Goal: Use online tool/utility: Utilize a website feature to perform a specific function

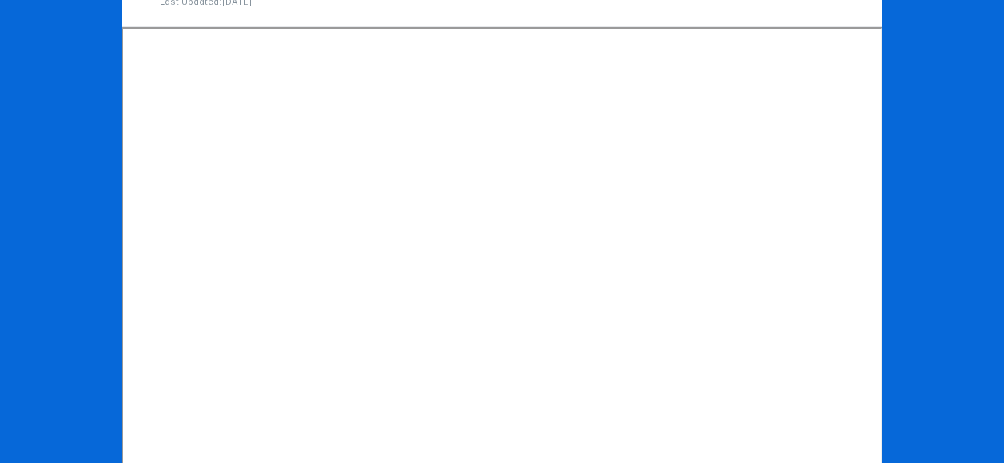
scroll to position [297, 0]
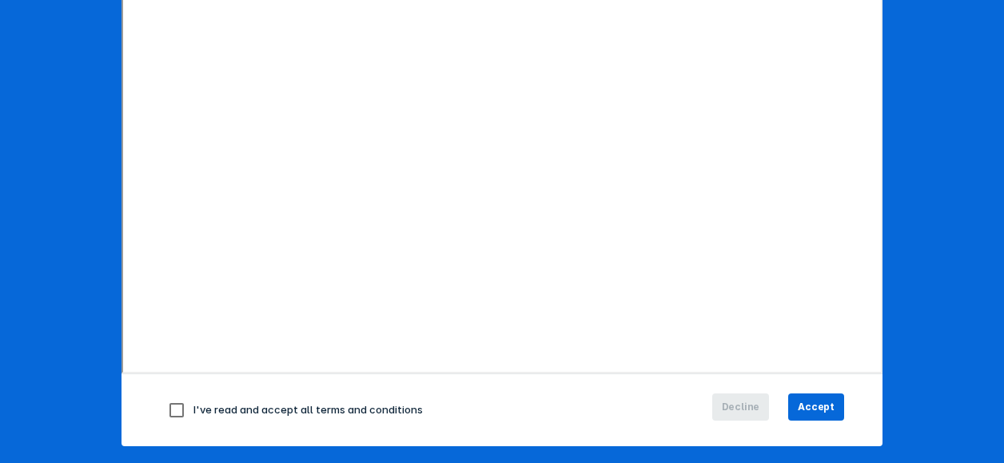
click at [394, 417] on div "I've read and accept all terms and conditions" at bounding box center [388, 410] width 457 height 34
click at [374, 411] on span "I've read and accept all terms and conditions" at bounding box center [307, 409] width 229 height 13
click at [170, 404] on input "checkbox" at bounding box center [177, 410] width 34 height 34
checkbox input "true"
click at [832, 412] on button "Accept" at bounding box center [816, 406] width 56 height 27
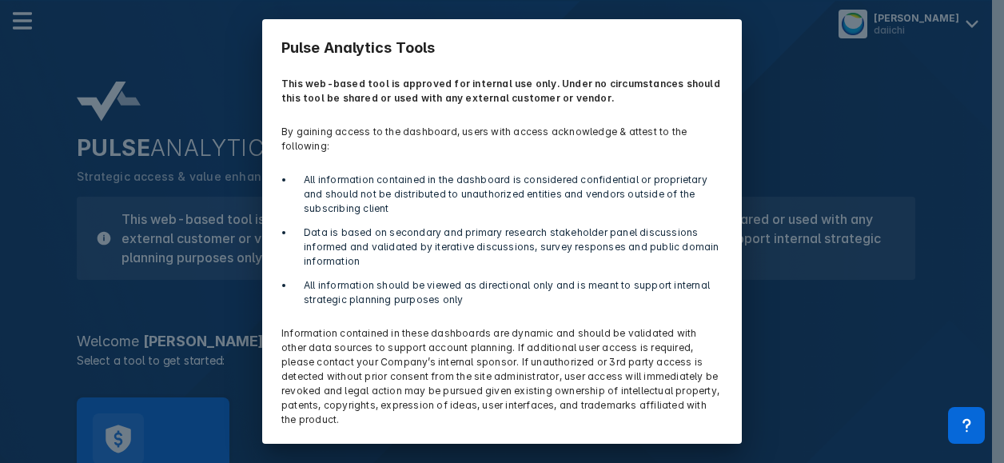
scroll to position [48, 0]
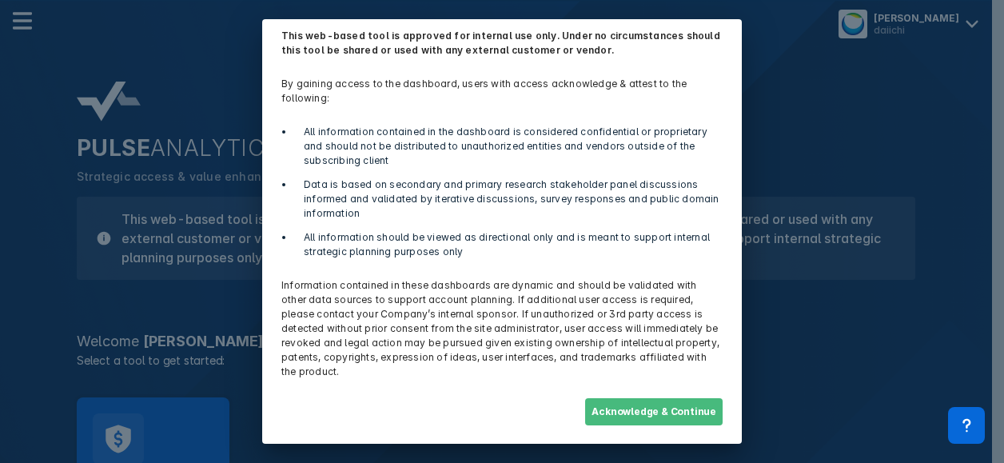
click at [673, 417] on button "Acknowledge & Continue" at bounding box center [654, 411] width 138 height 27
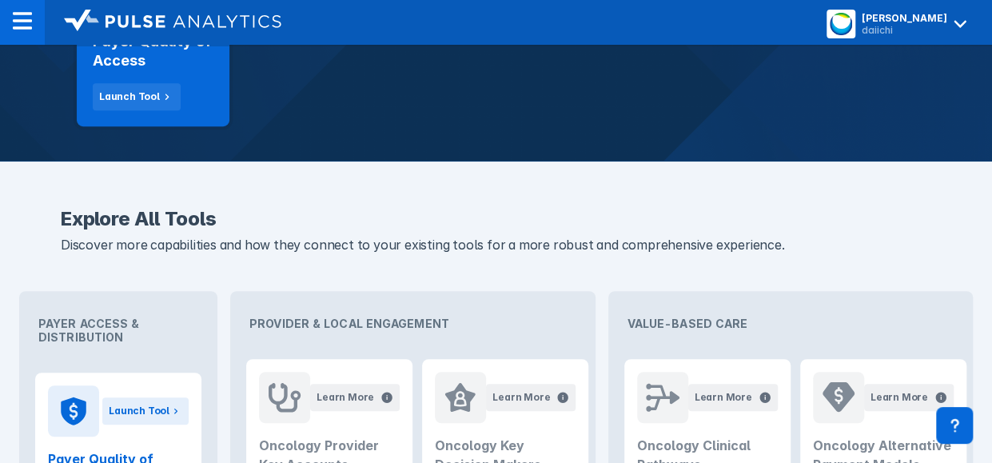
scroll to position [448, 0]
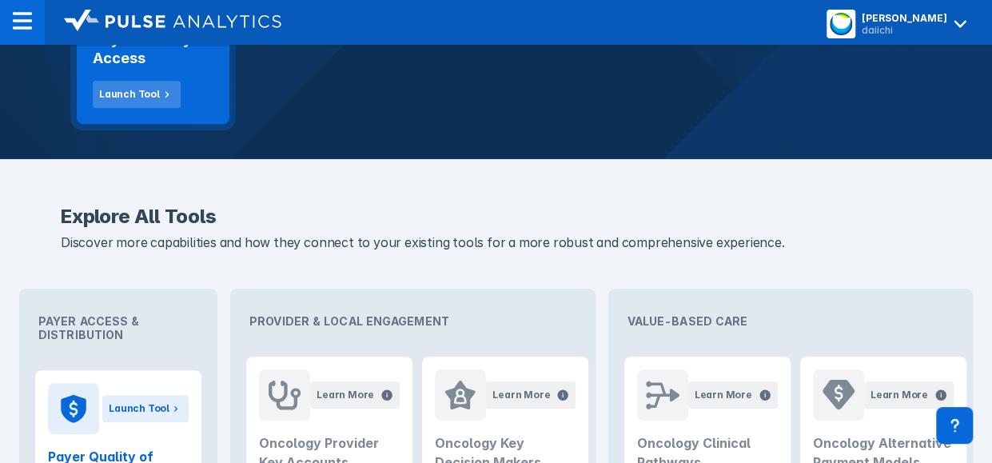
click at [160, 102] on button "Launch Tool" at bounding box center [137, 94] width 88 height 27
